Goal: Task Accomplishment & Management: Manage account settings

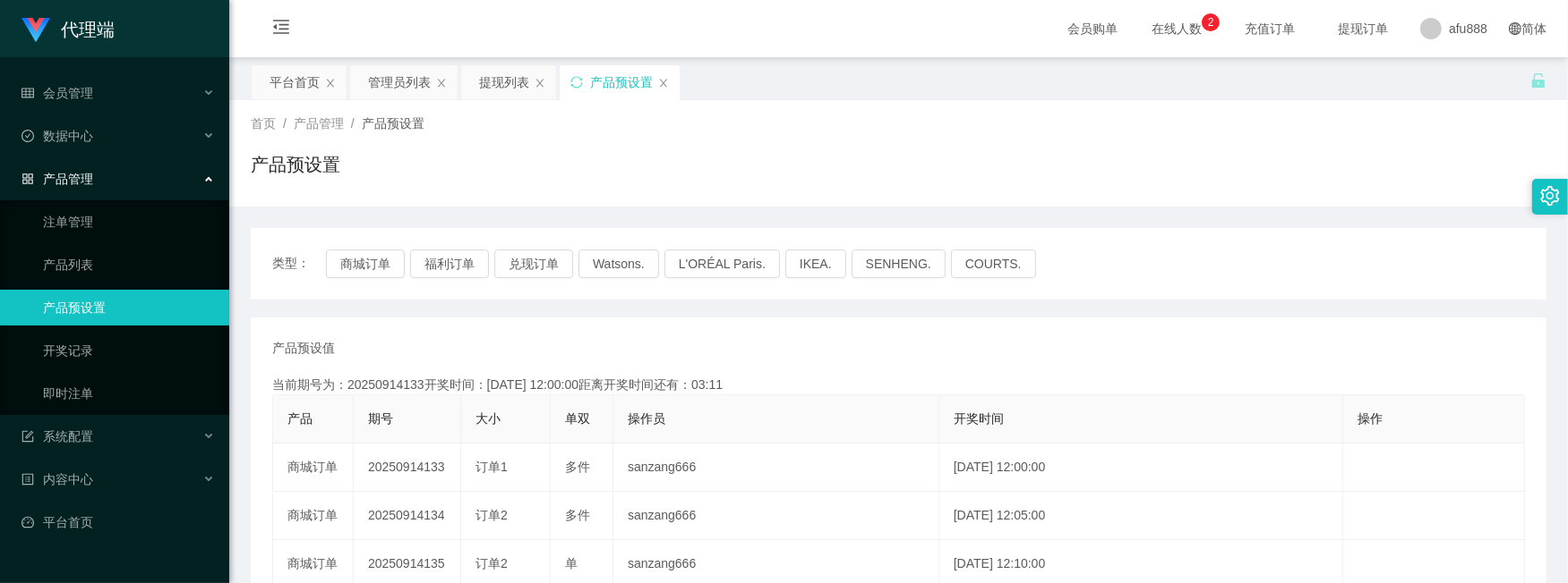
drag, startPoint x: 1004, startPoint y: 376, endPoint x: 924, endPoint y: 315, distance: 100.6
click at [1004, 376] on div "当前期号为：20250914133开奖时间：[DATE] 12:00:00距离开奖时间还有：03:11" at bounding box center [899, 384] width 1253 height 19
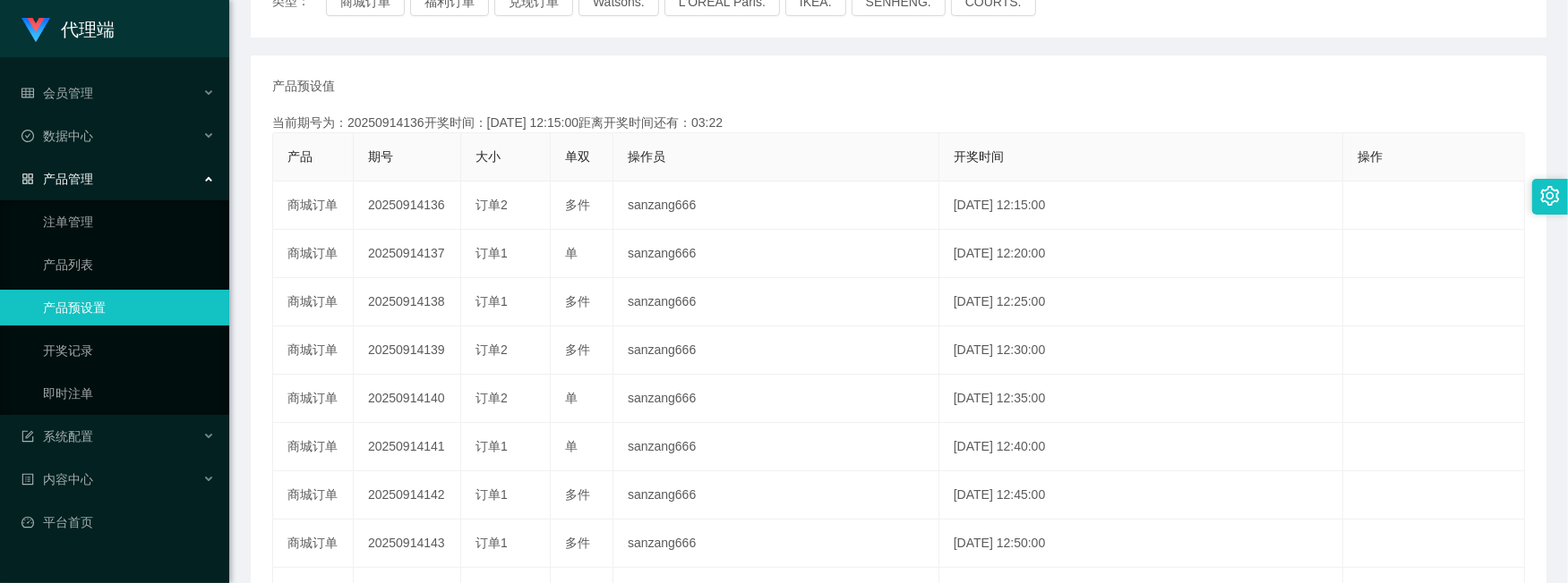
scroll to position [60, 0]
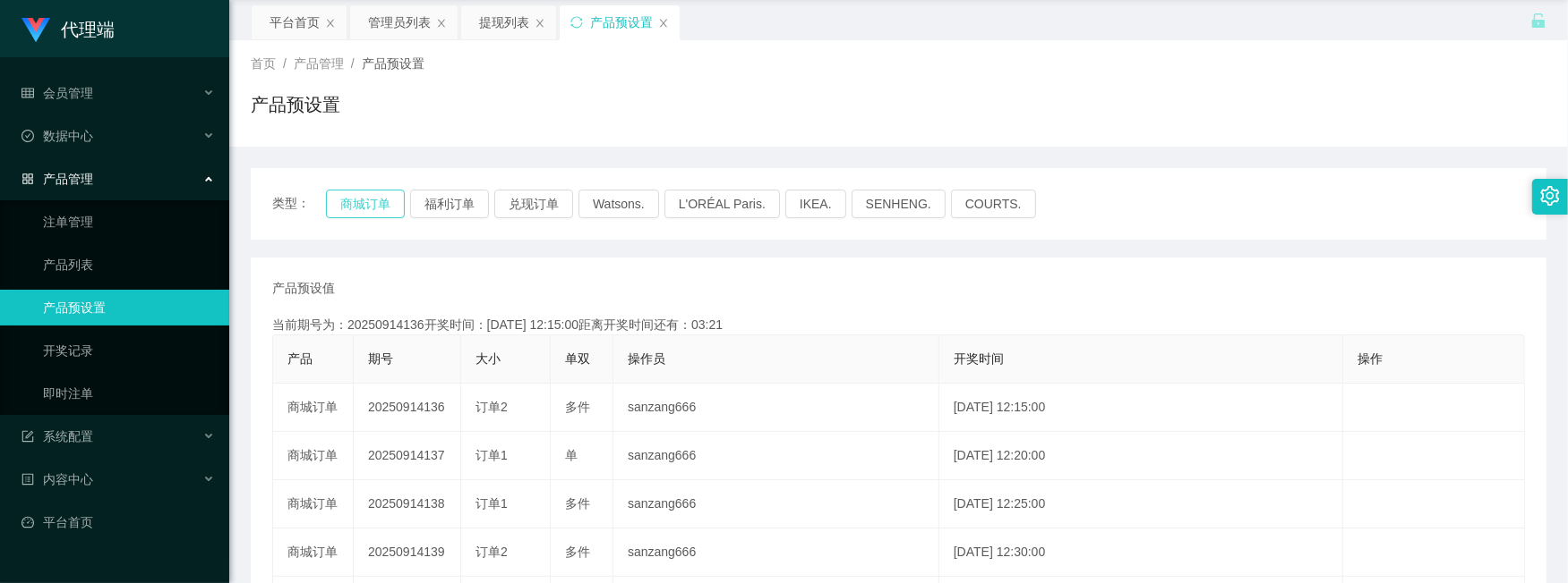
click at [363, 204] on button "商城订单" at bounding box center [365, 203] width 79 height 28
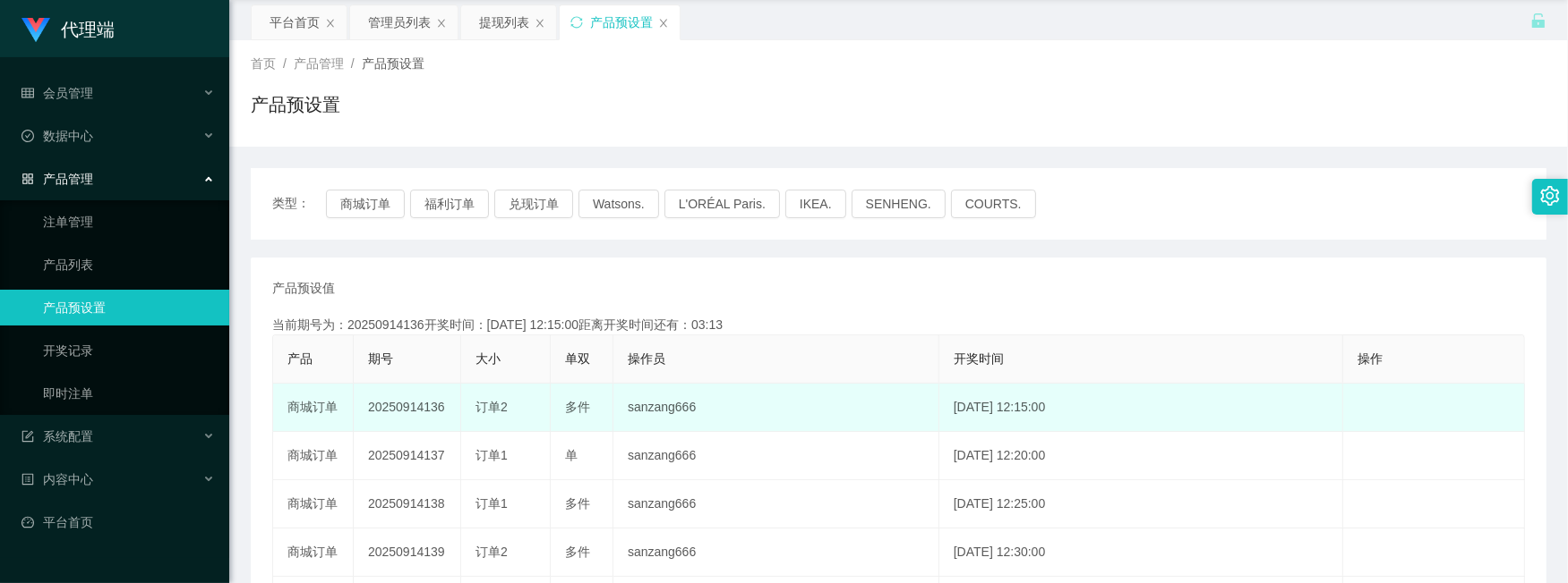
copy td "136"
drag, startPoint x: 444, startPoint y: 410, endPoint x: 422, endPoint y: 408, distance: 22.1
click at [423, 414] on td "20250914136" at bounding box center [407, 407] width 108 height 48
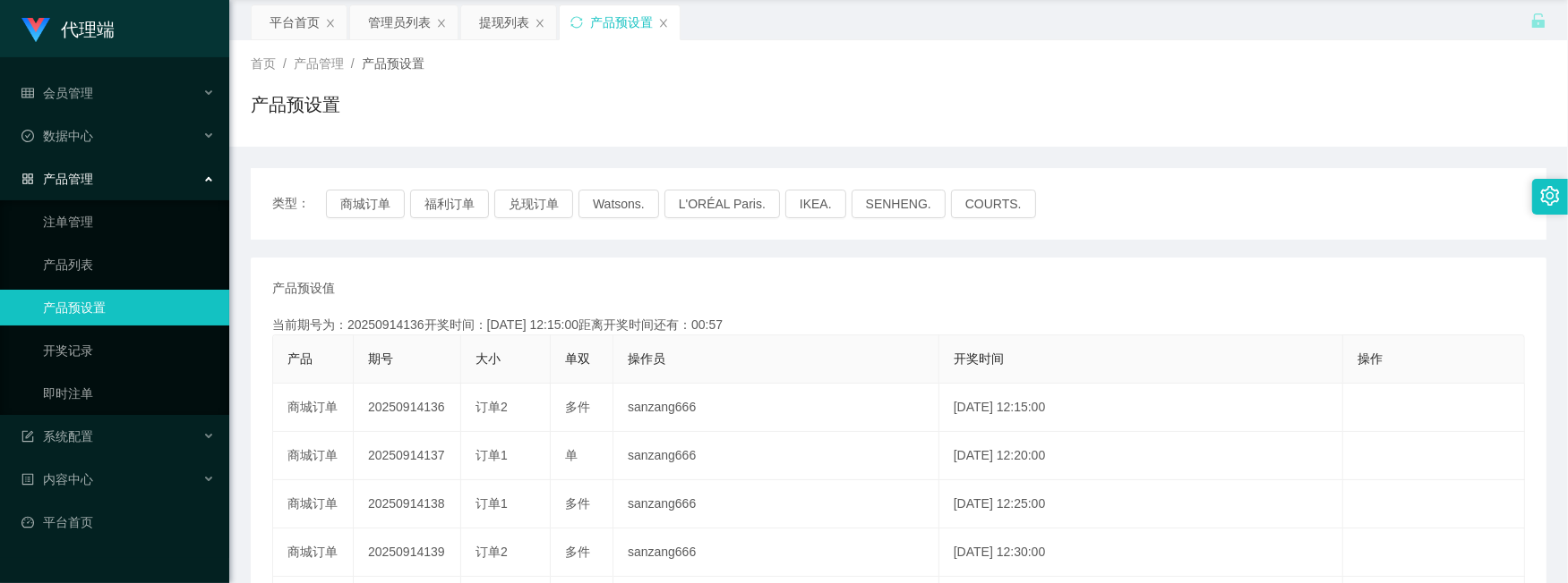
click at [1130, 292] on div "产品预设值 添加期号" at bounding box center [899, 288] width 1253 height 19
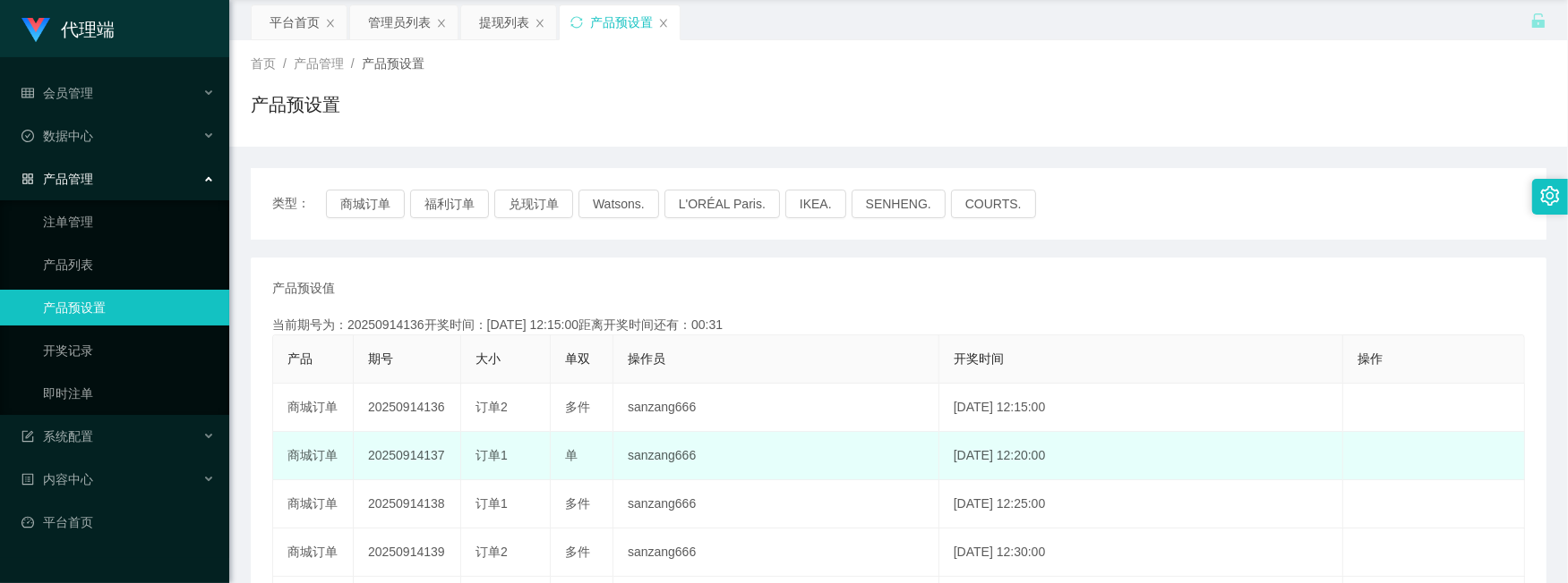
click at [1200, 444] on td "[DATE] 12:20:00" at bounding box center [1141, 456] width 404 height 48
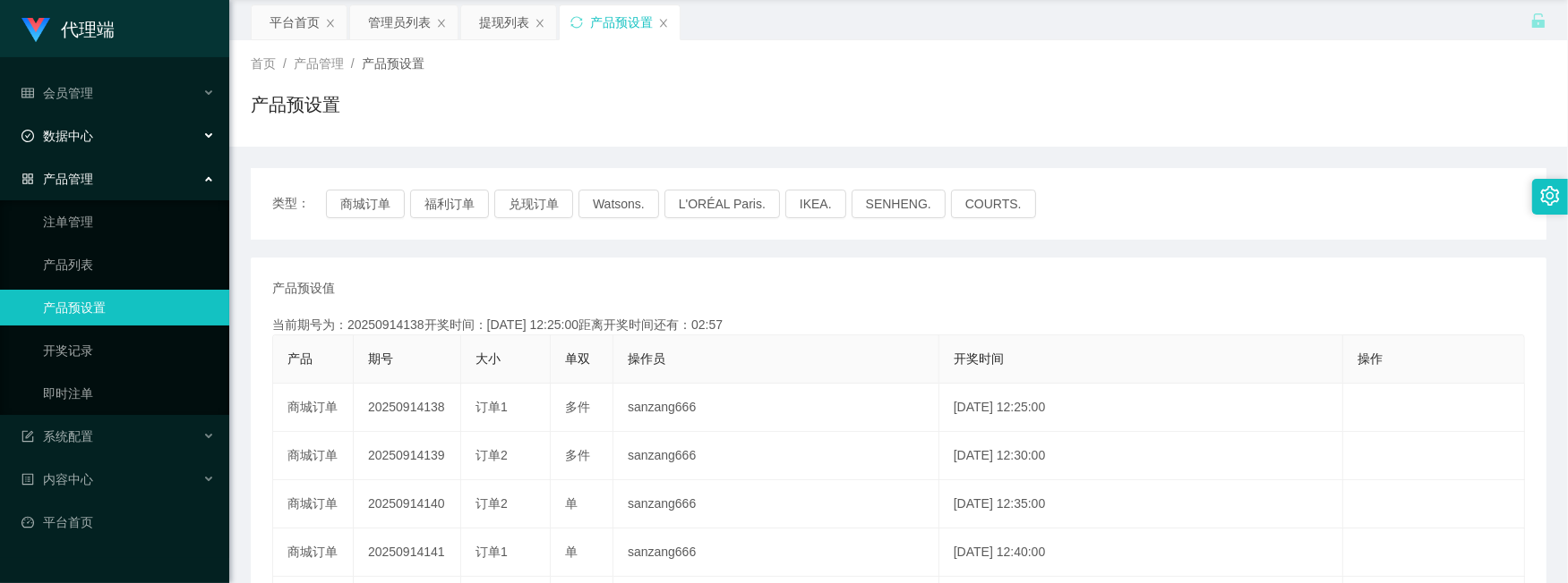
click at [112, 113] on li "会员管理" at bounding box center [115, 95] width 229 height 39
click at [112, 141] on div "数据中心" at bounding box center [115, 136] width 229 height 36
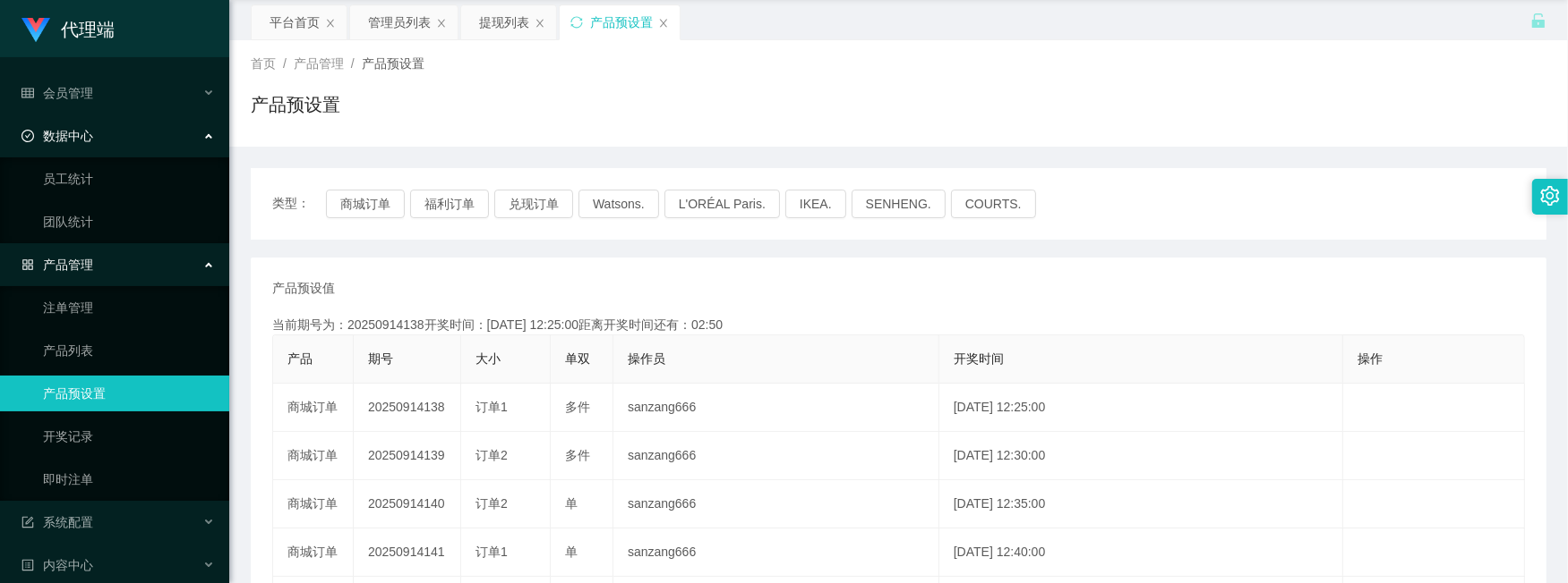
click at [883, 114] on div "产品预设置" at bounding box center [899, 112] width 1296 height 41
drag, startPoint x: 412, startPoint y: 247, endPoint x: 413, endPoint y: 264, distance: 17.0
click at [413, 247] on div "类型： 商城订单 福利订单 兑现订单 Watsons. L'ORÉAL Paris. IKEA. [GEOGRAPHIC_DATA]. COURTS. 产品预…" at bounding box center [899, 557] width 1296 height 778
click at [108, 311] on link "注单管理" at bounding box center [129, 307] width 172 height 36
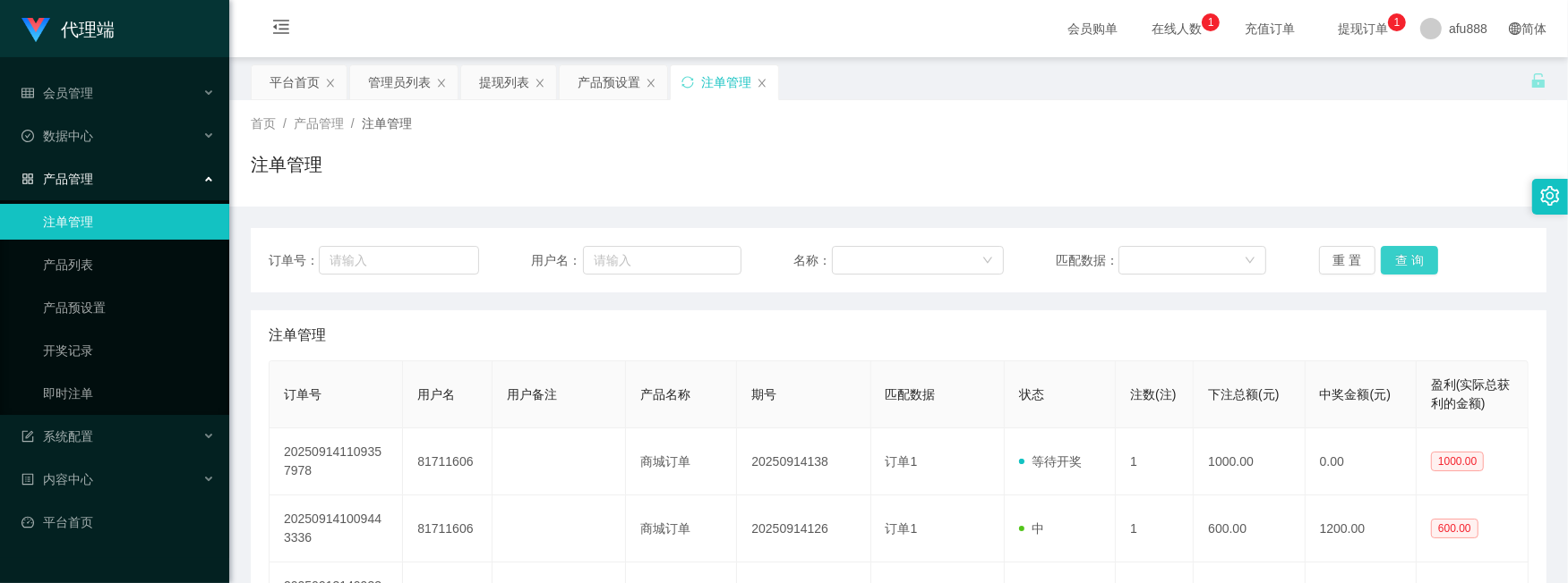
click at [1398, 270] on button "查 询" at bounding box center [1409, 260] width 58 height 28
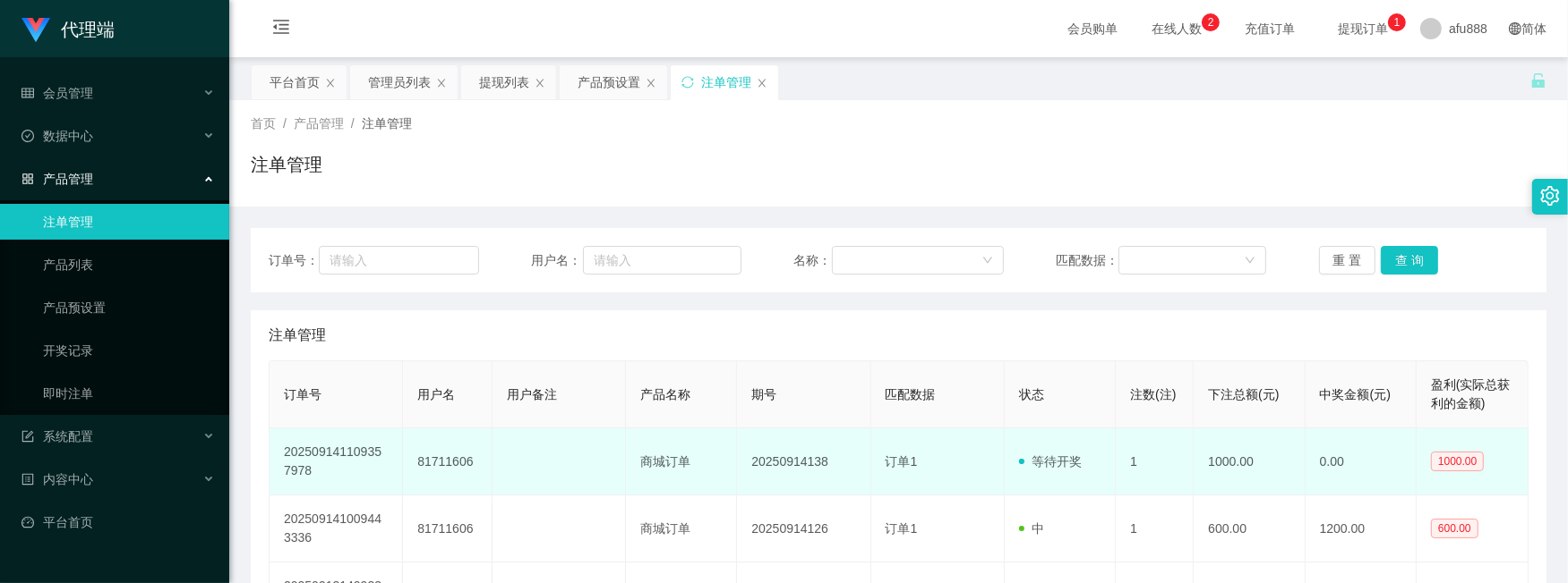
click at [430, 463] on td "81711606" at bounding box center [447, 462] width 89 height 67
copy td "81711606"
click at [430, 463] on td "81711606" at bounding box center [447, 462] width 89 height 67
copy td "81711606"
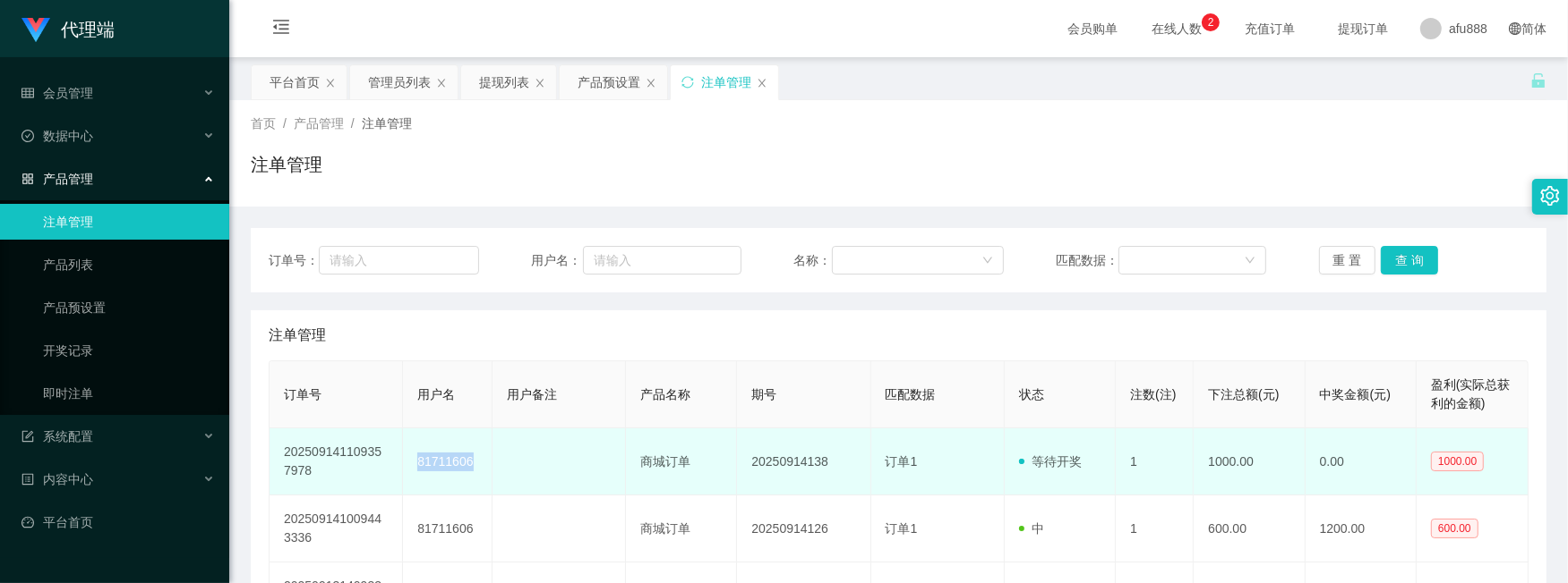
click at [461, 471] on td "81711606" at bounding box center [447, 462] width 89 height 67
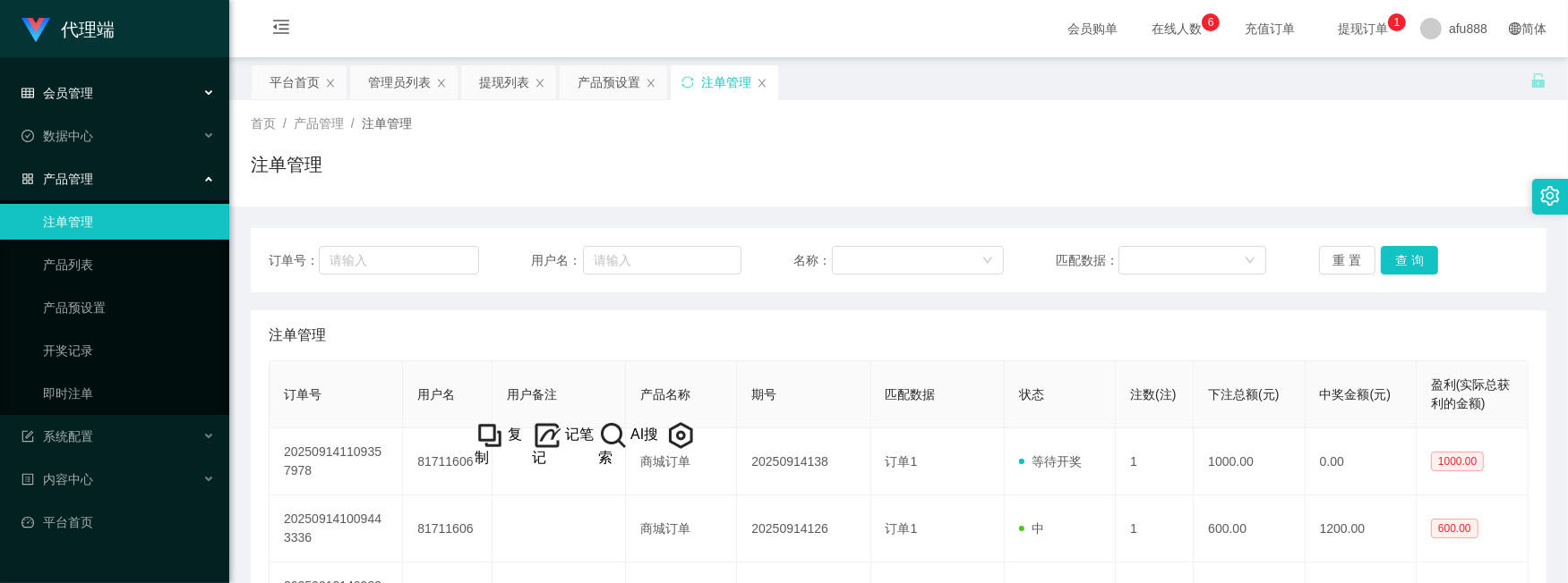
click at [141, 106] on div "会员管理" at bounding box center [115, 93] width 229 height 36
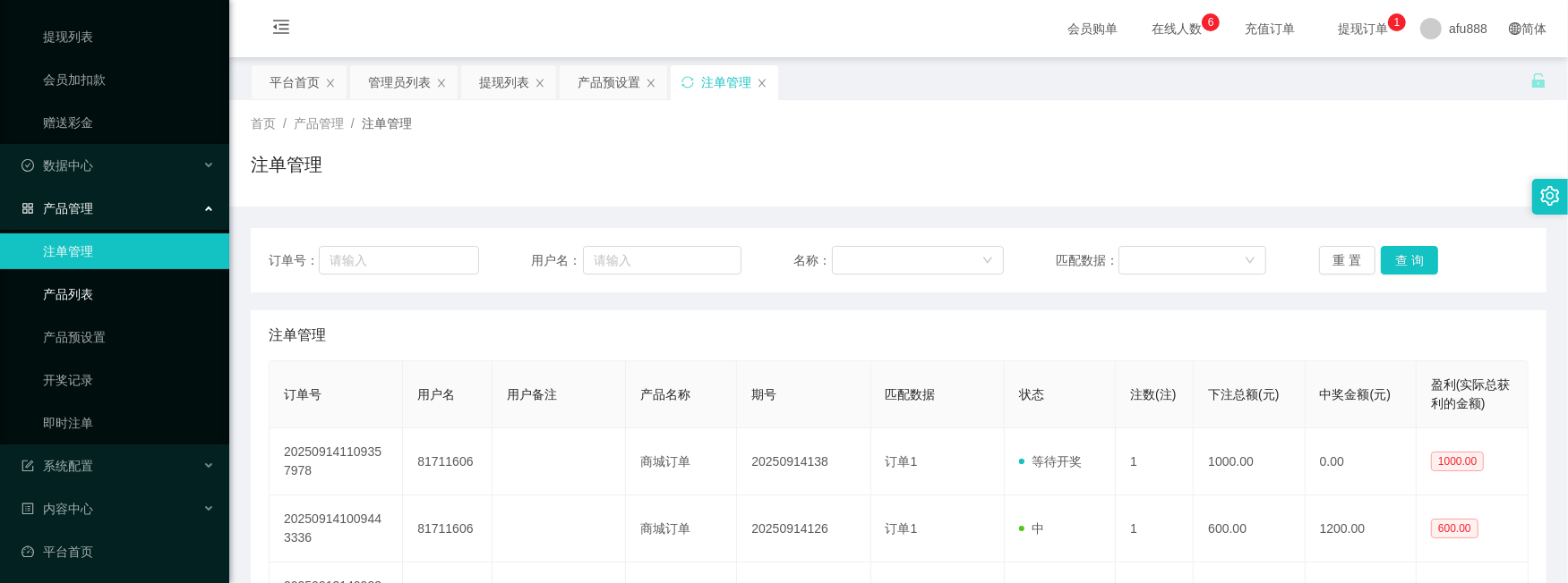
scroll to position [318, 0]
click at [87, 474] on div "系统配置" at bounding box center [115, 463] width 229 height 36
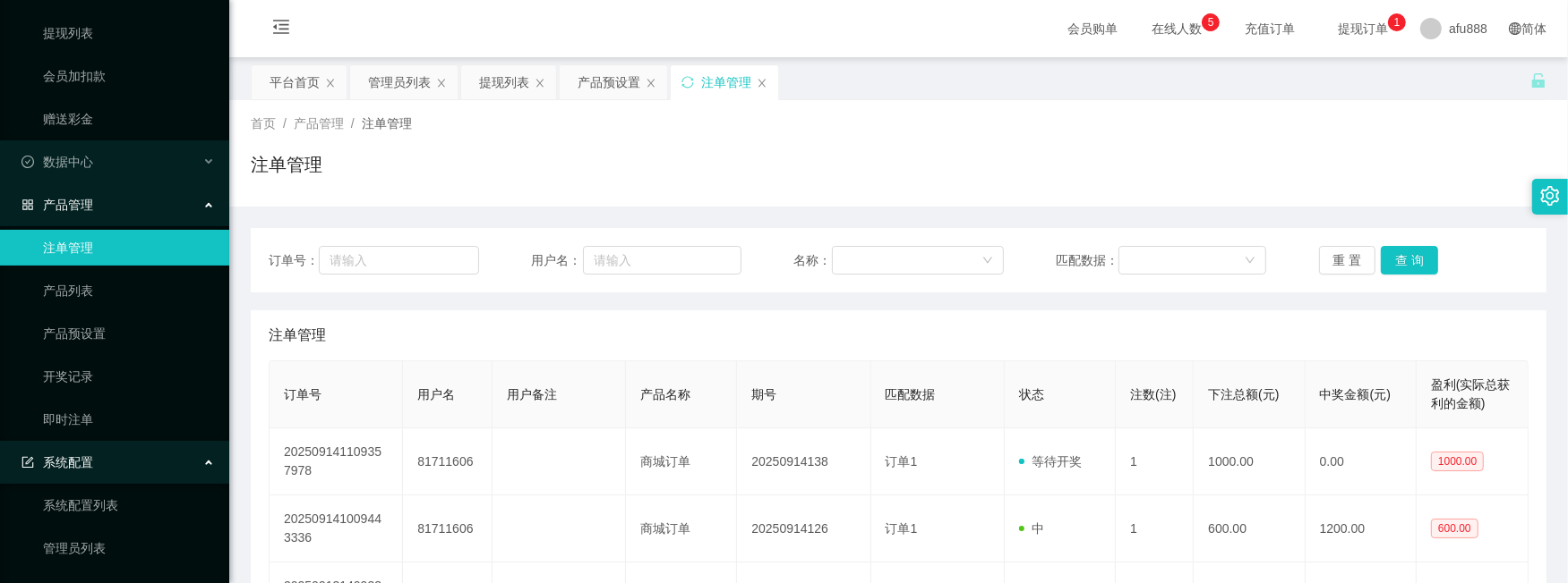
scroll to position [446, 0]
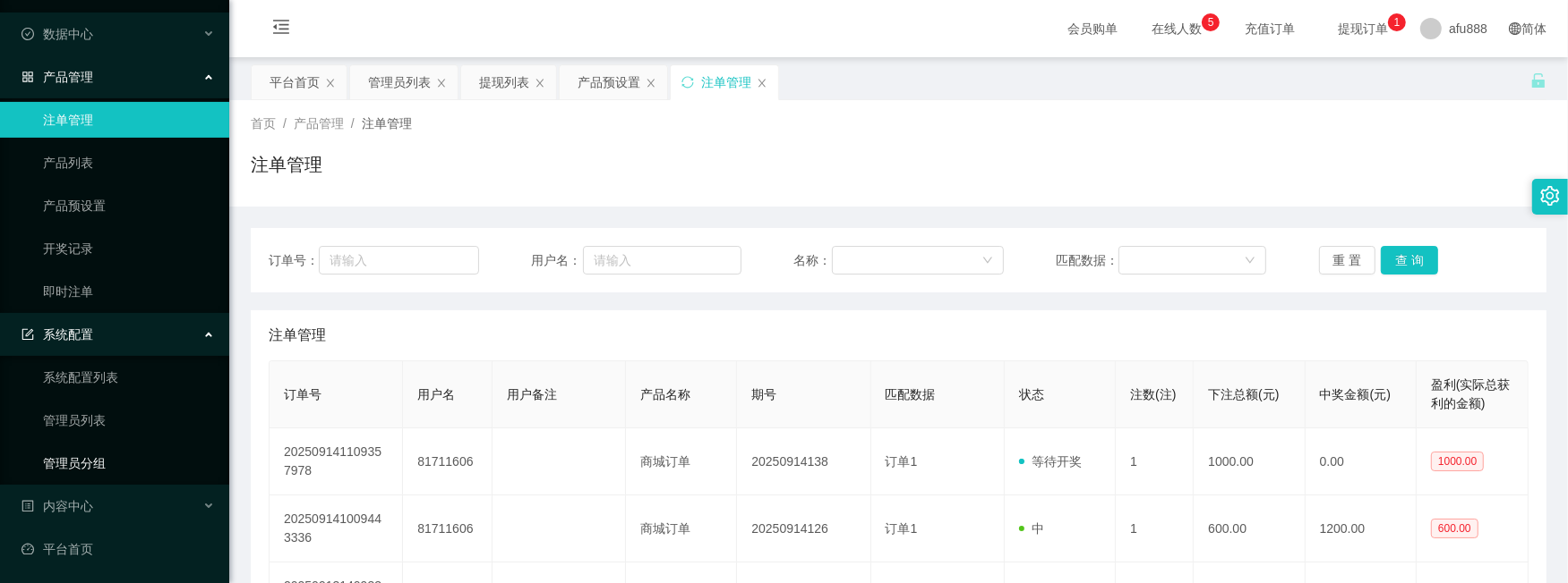
click at [111, 463] on link "管理员分组" at bounding box center [129, 464] width 172 height 36
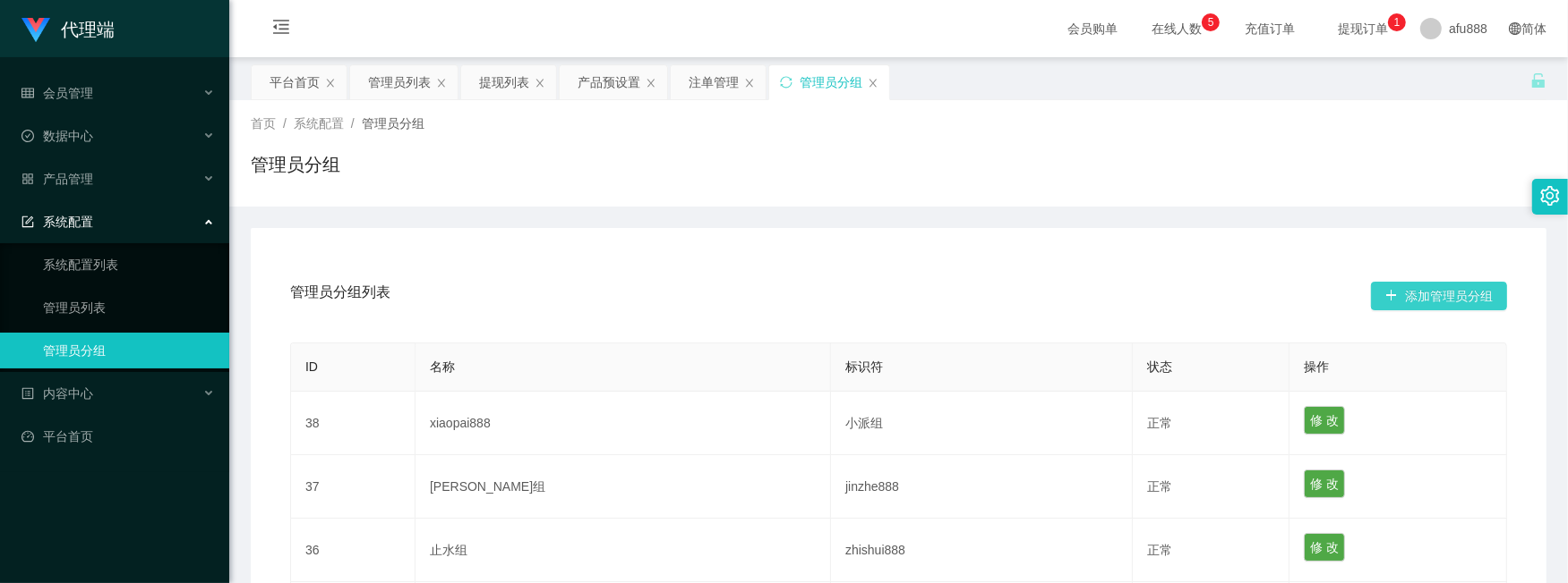
click at [1420, 289] on button "添加管理员分组" at bounding box center [1439, 295] width 136 height 28
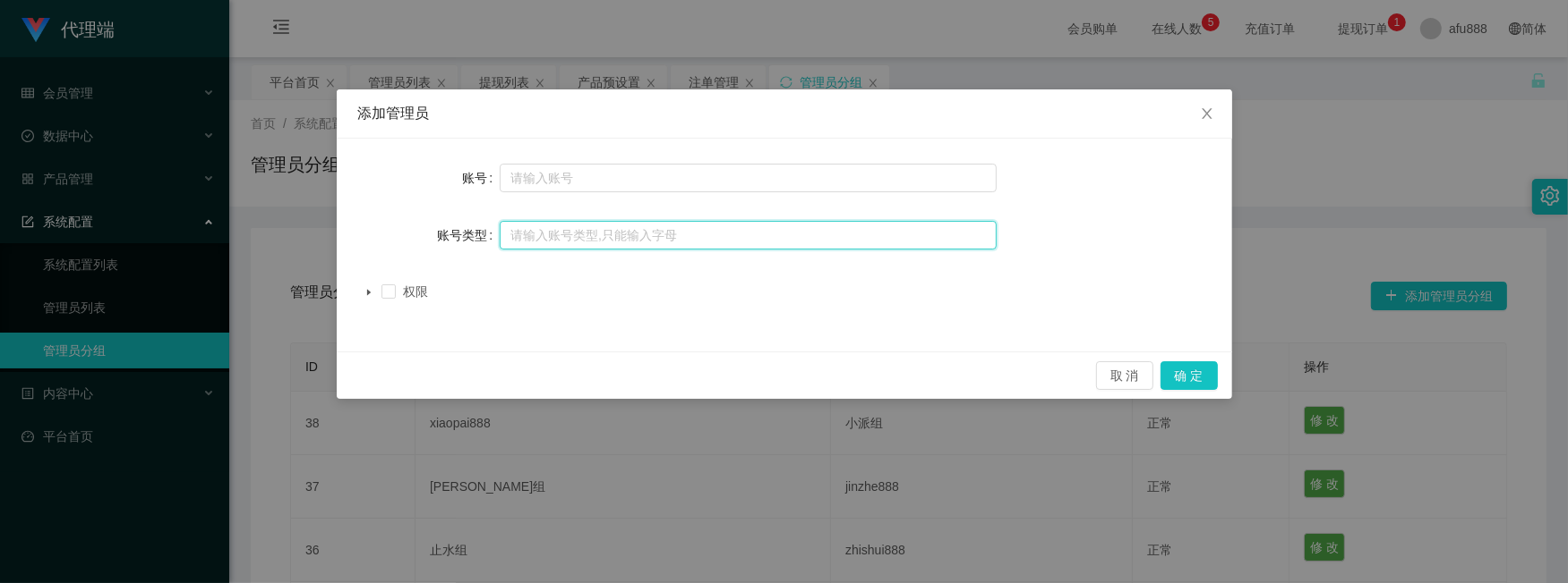
click at [720, 244] on input "text" at bounding box center [748, 235] width 497 height 28
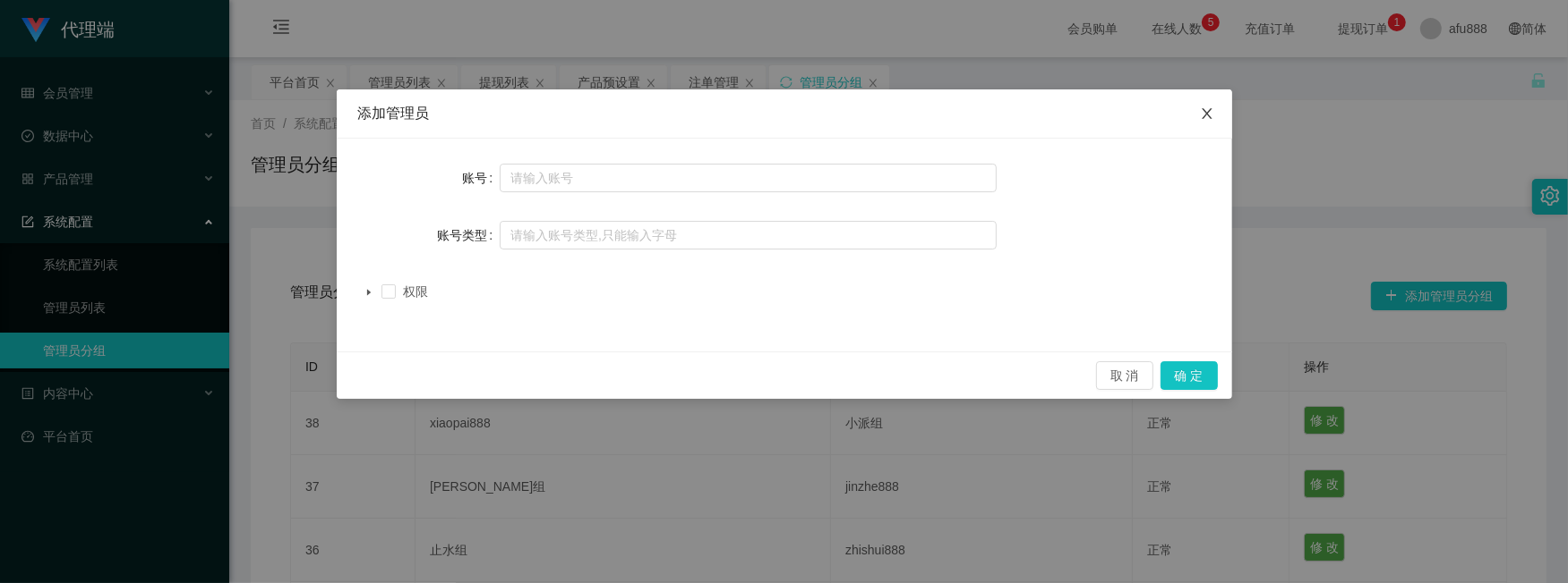
click at [1214, 122] on span "Close" at bounding box center [1207, 113] width 50 height 50
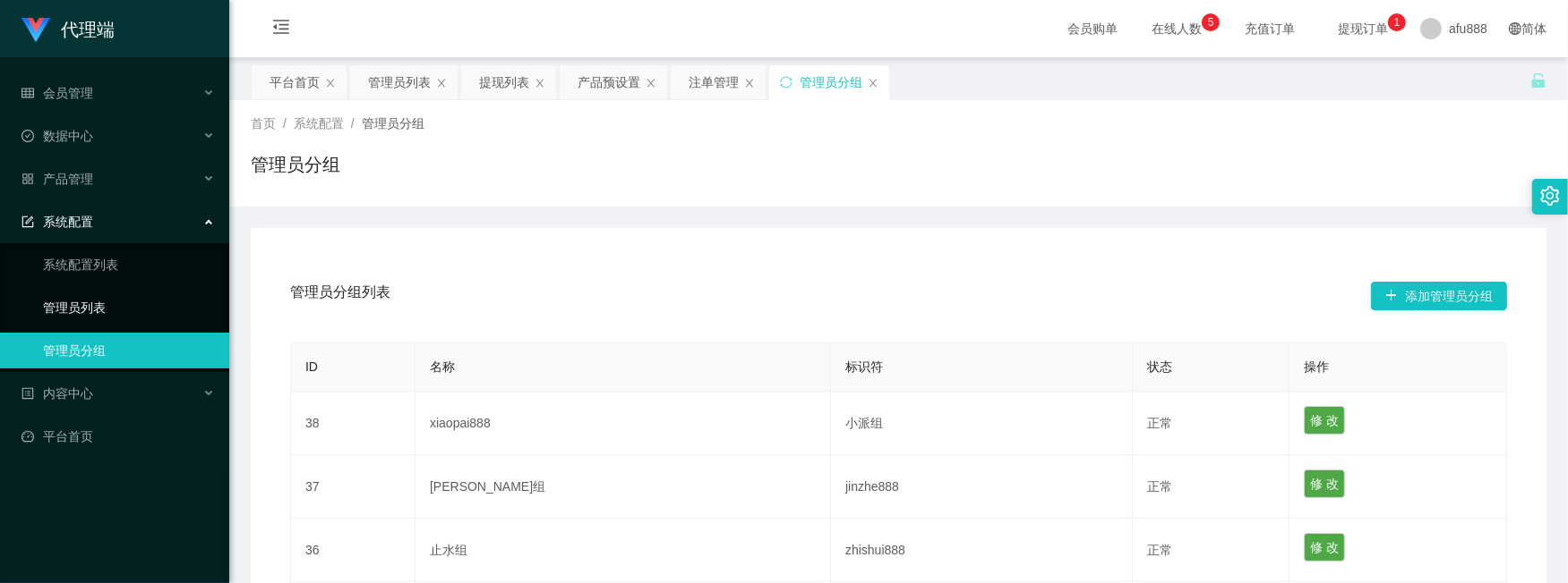
click at [121, 304] on link "管理员列表" at bounding box center [129, 307] width 172 height 36
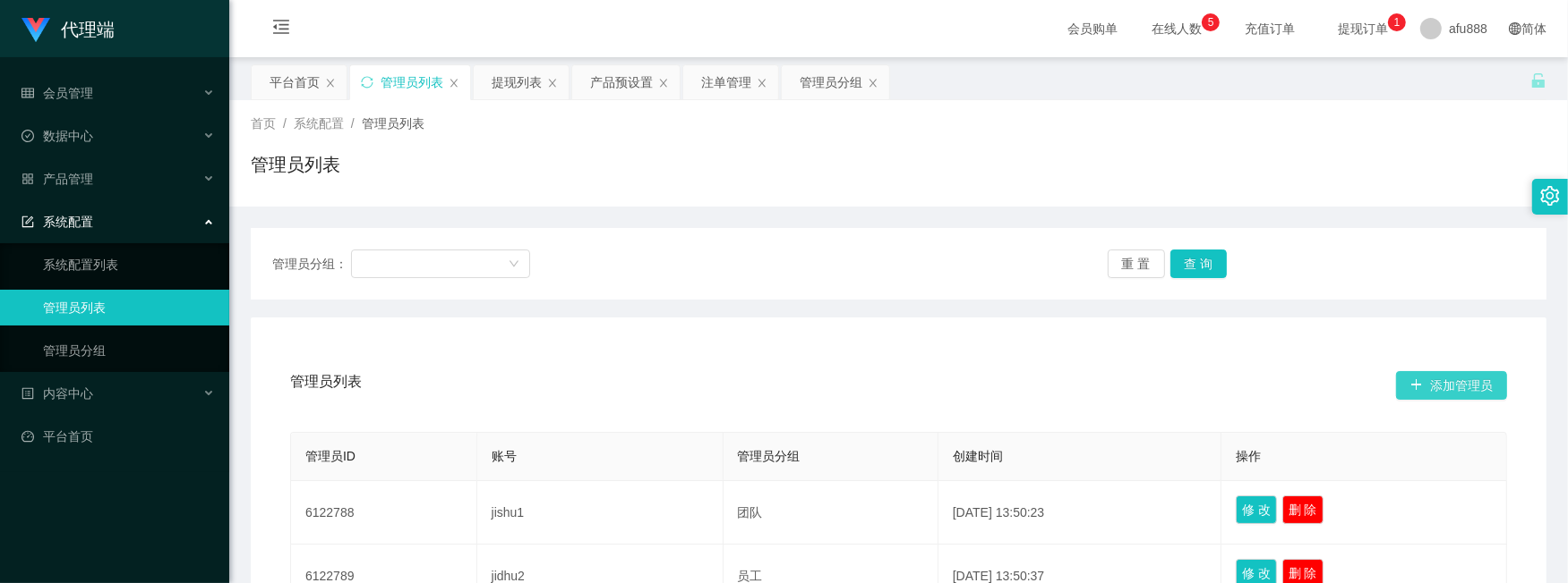
click at [1439, 386] on button "添加管理员" at bounding box center [1451, 385] width 111 height 28
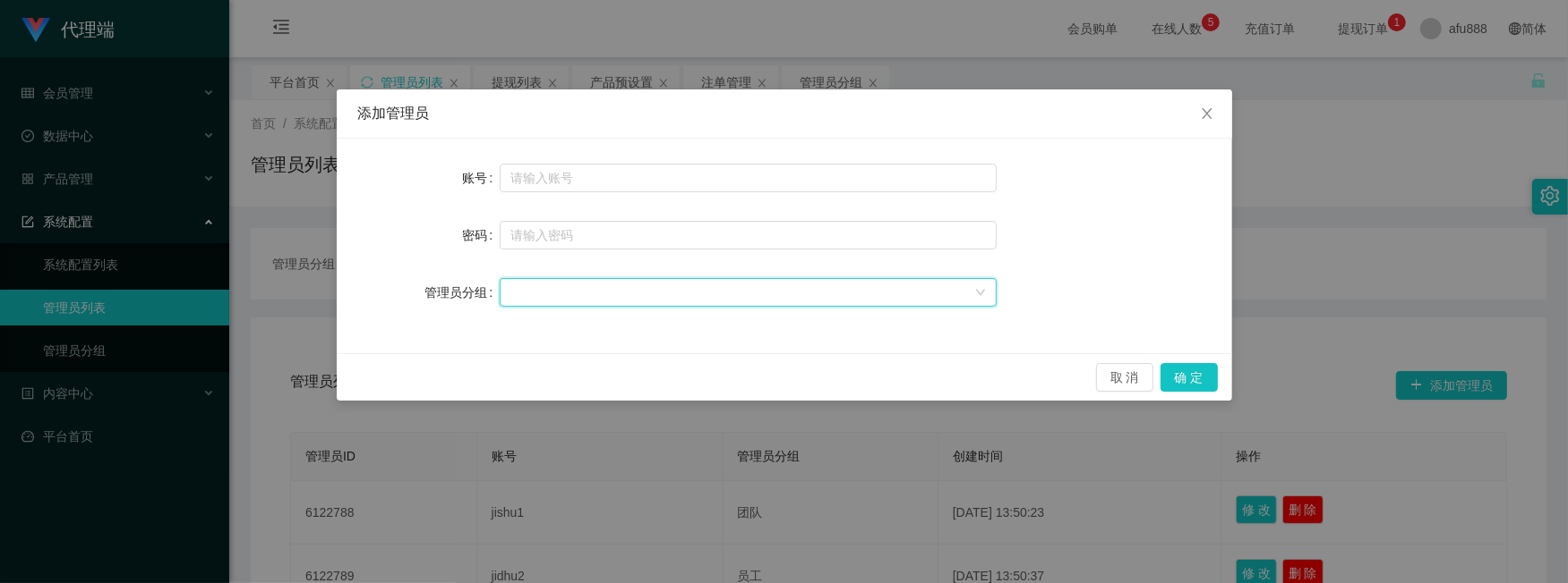
click at [672, 283] on div at bounding box center [742, 292] width 464 height 26
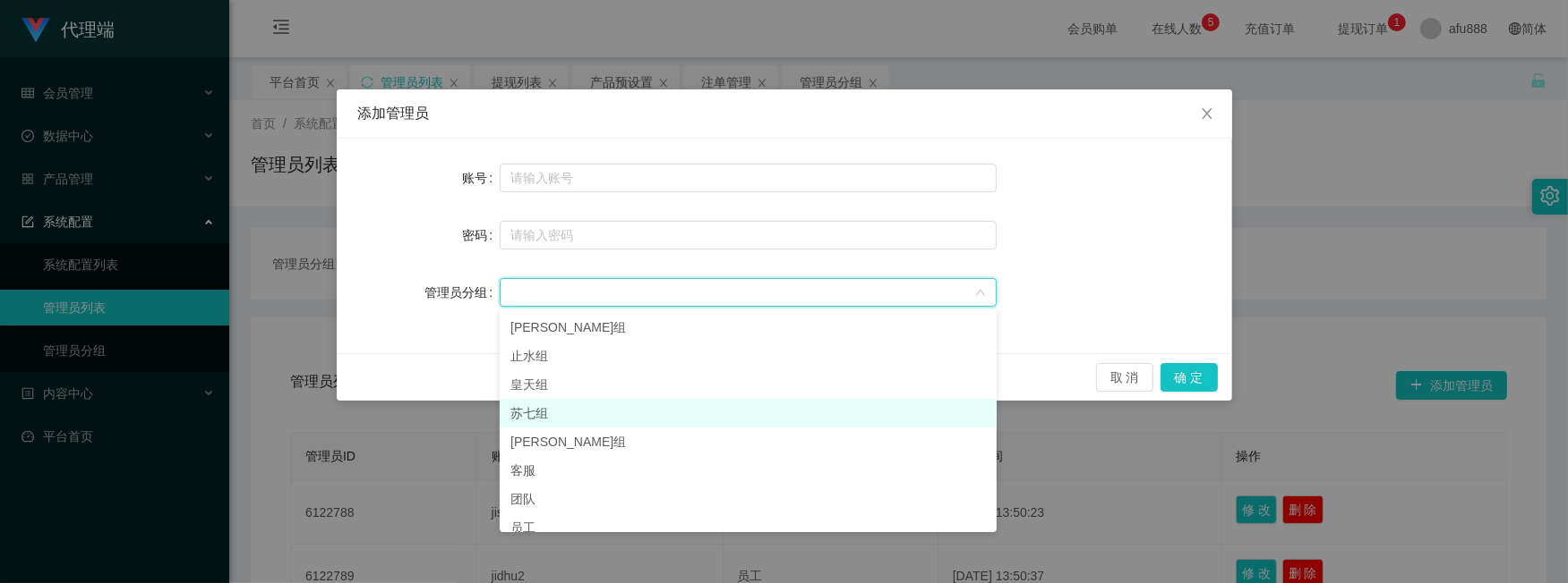
scroll to position [41, 0]
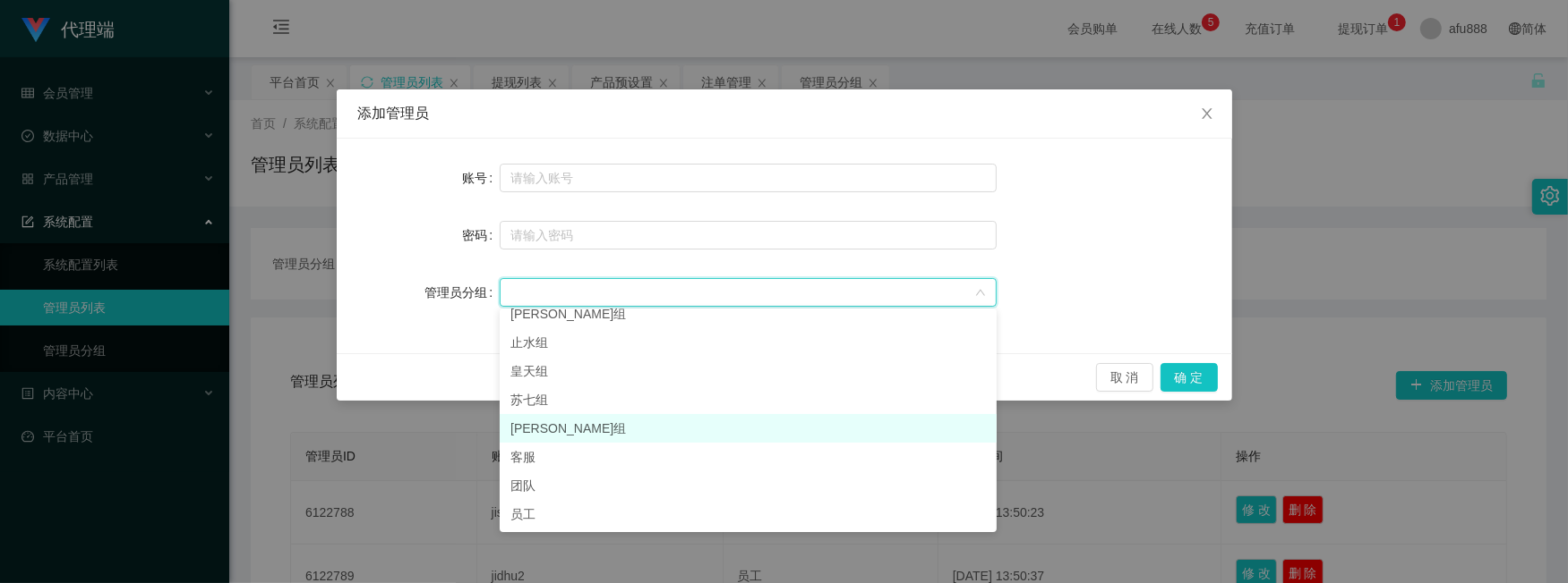
click at [560, 429] on li "[PERSON_NAME]组" at bounding box center [748, 428] width 497 height 28
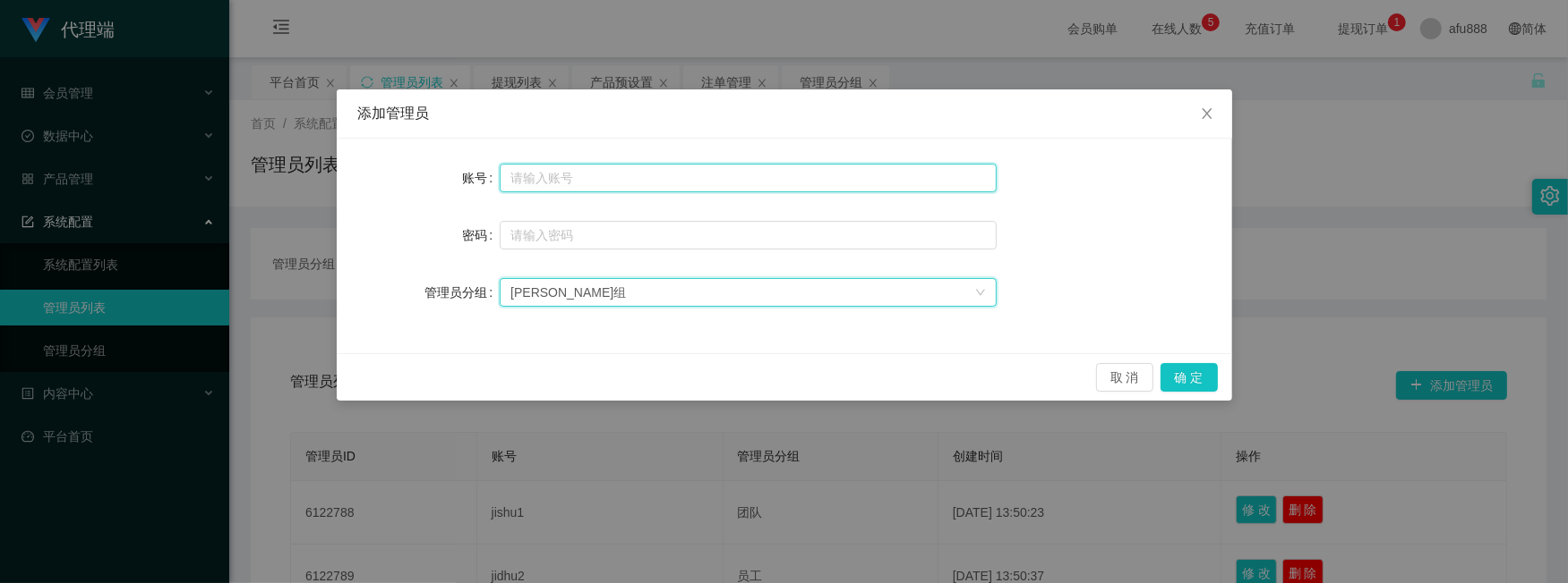
click at [563, 185] on input "text" at bounding box center [748, 177] width 497 height 28
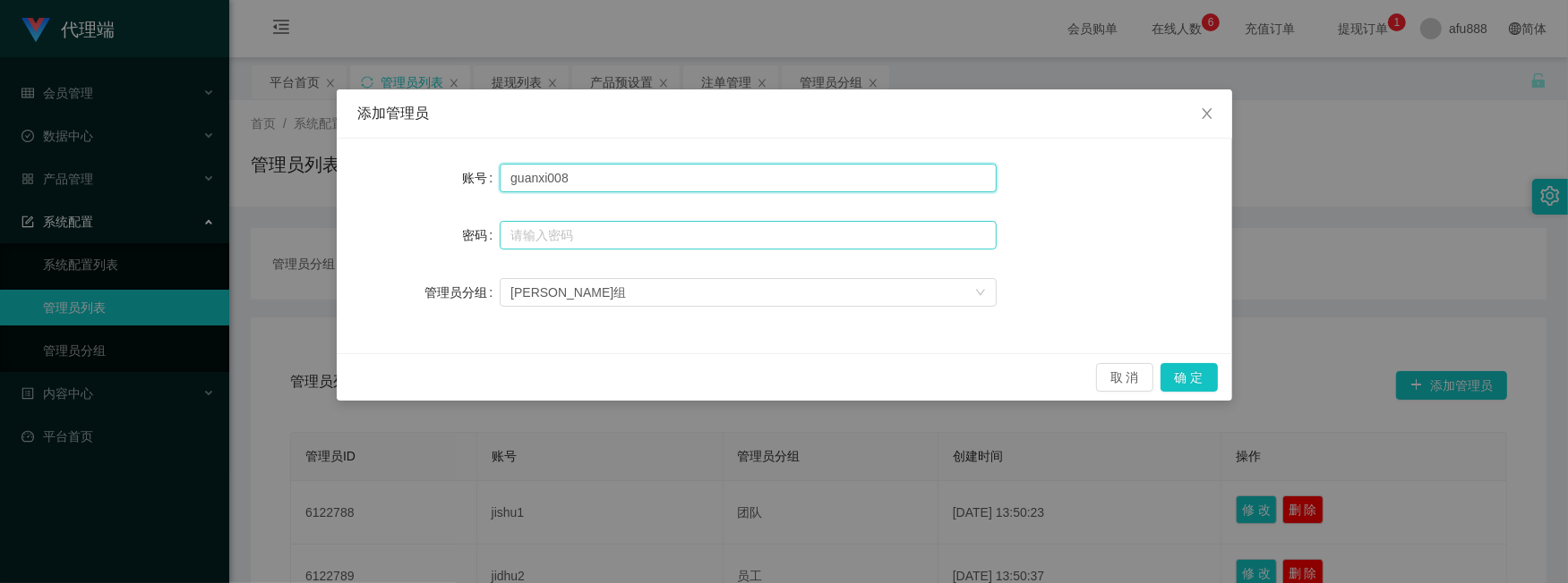
type input "guanxi008"
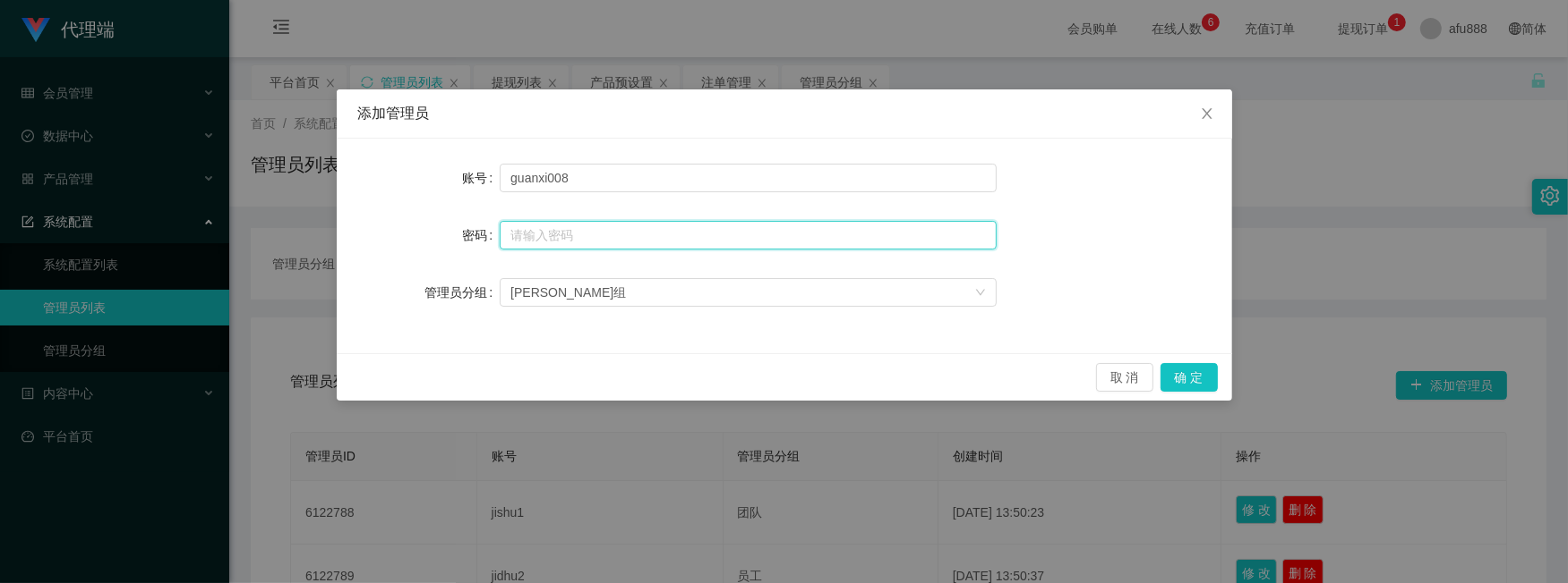
click at [573, 226] on input "text" at bounding box center [748, 235] width 497 height 28
type input "ccc111"
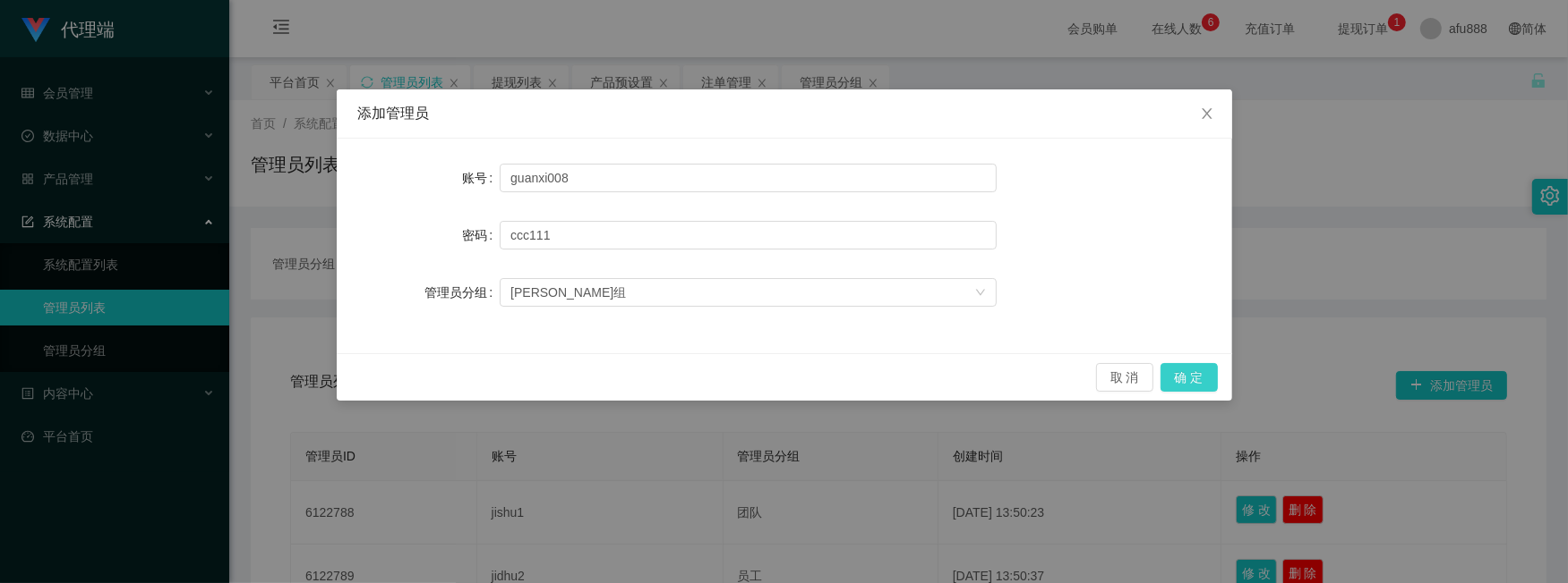
click at [1202, 391] on button "确 定" at bounding box center [1189, 377] width 58 height 28
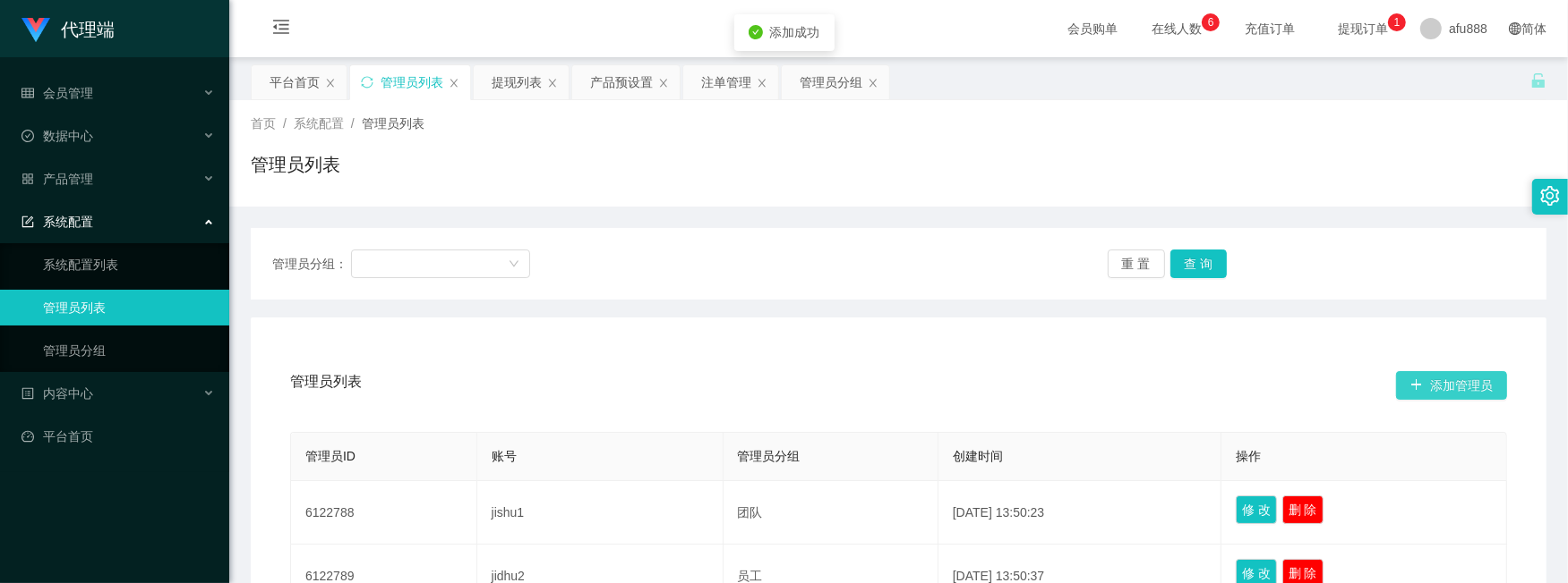
click at [1439, 390] on button "添加管理员" at bounding box center [1451, 385] width 111 height 28
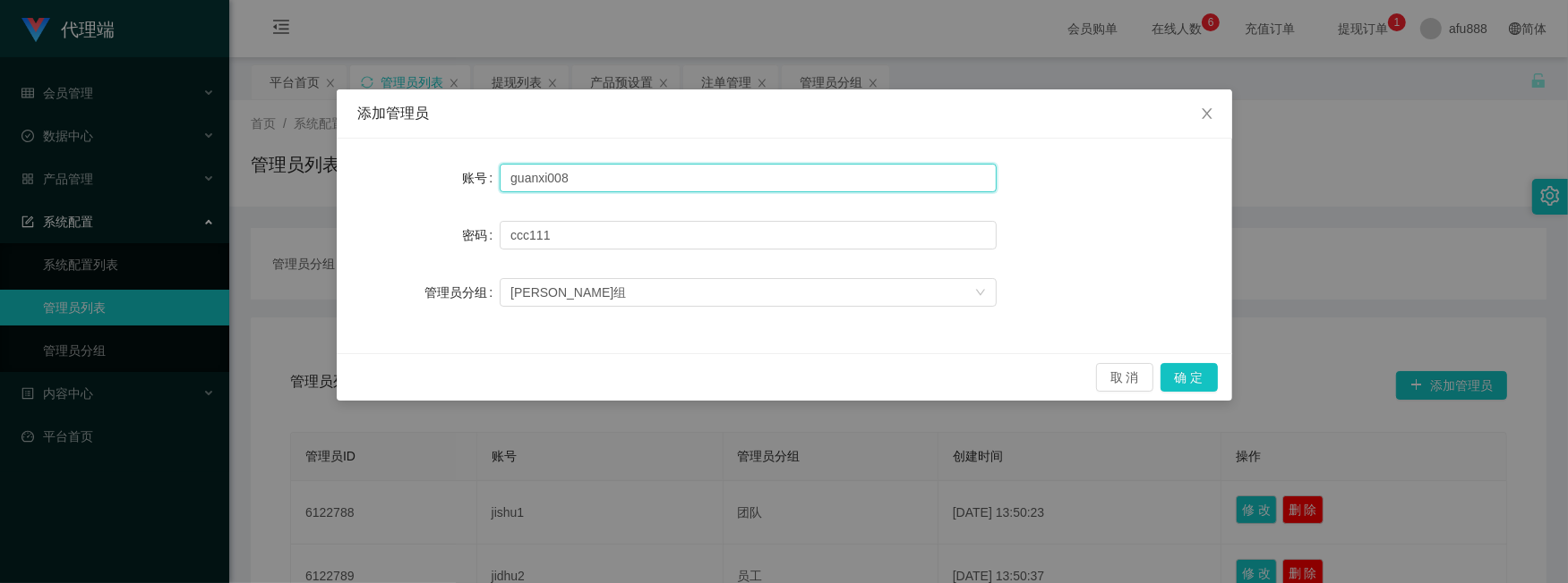
drag, startPoint x: 544, startPoint y: 172, endPoint x: 509, endPoint y: 184, distance: 37.0
click at [509, 184] on input "guanxi008" at bounding box center [748, 177] width 497 height 28
type input "jielun008"
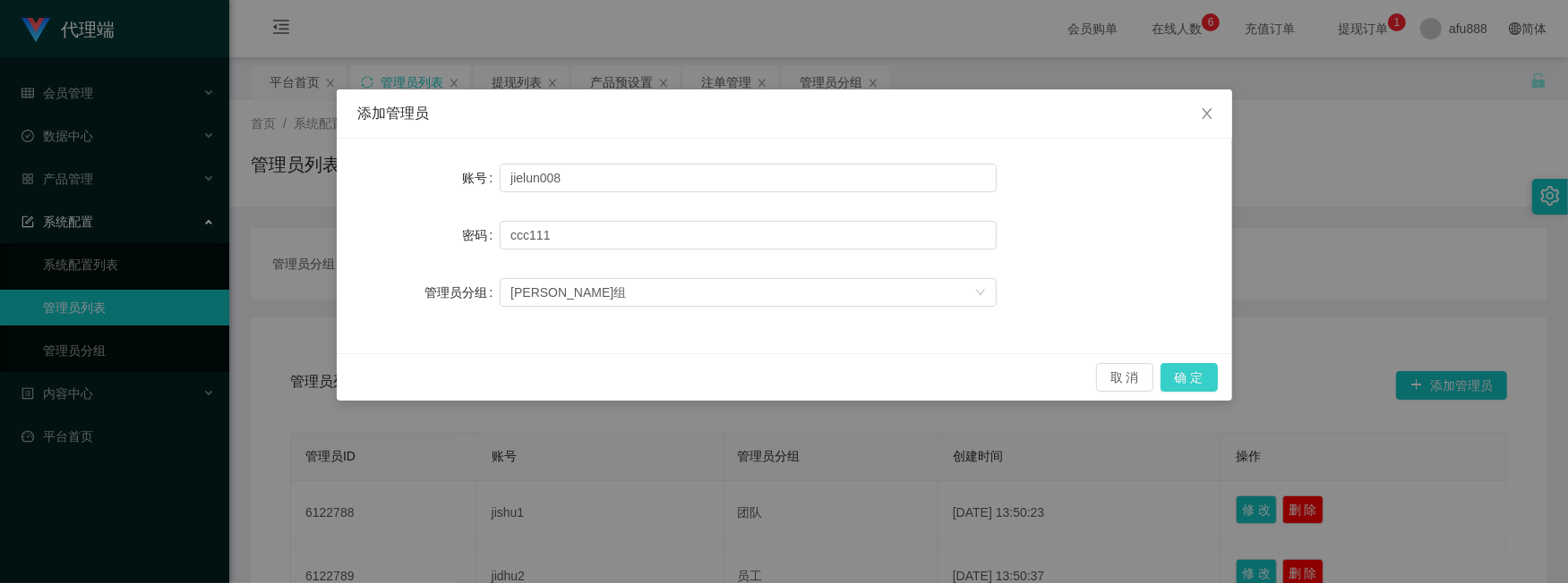
click at [1188, 379] on button "确 定" at bounding box center [1189, 377] width 58 height 28
